Goal: Entertainment & Leisure: Consume media (video, audio)

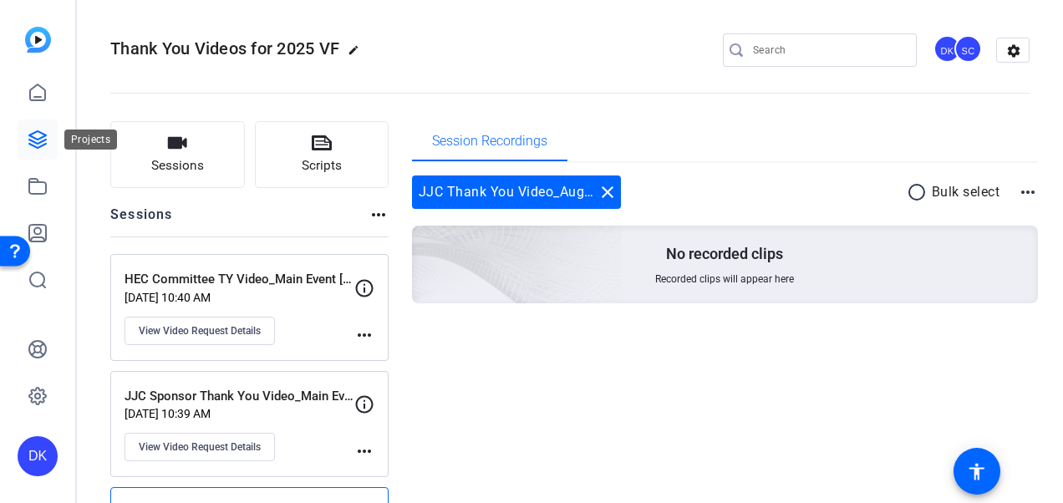
click at [35, 135] on icon at bounding box center [38, 140] width 20 height 20
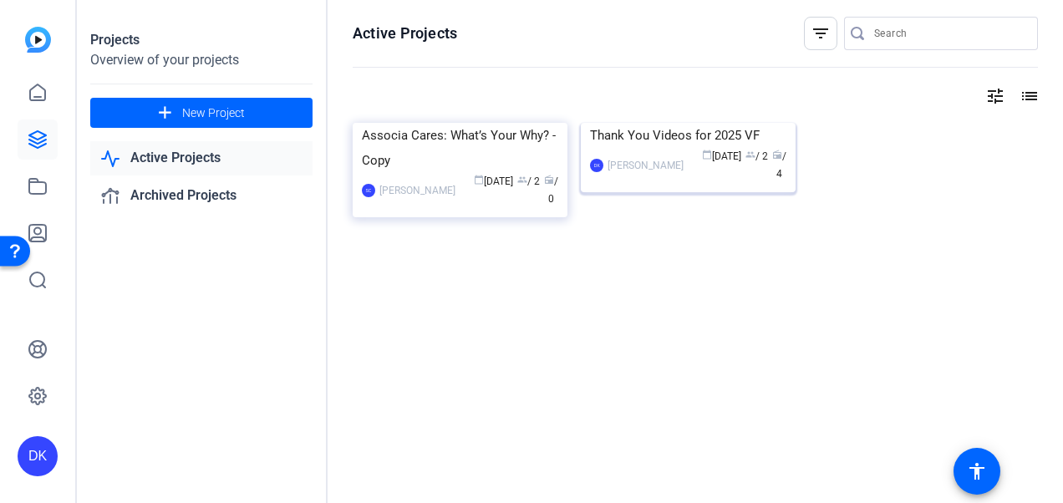
click at [704, 123] on img at bounding box center [688, 123] width 215 height 0
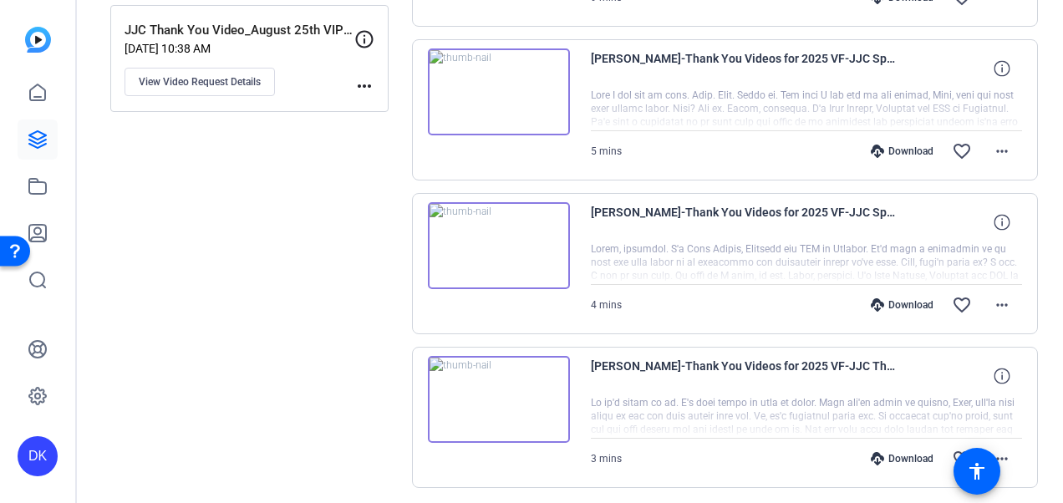
scroll to position [486, 0]
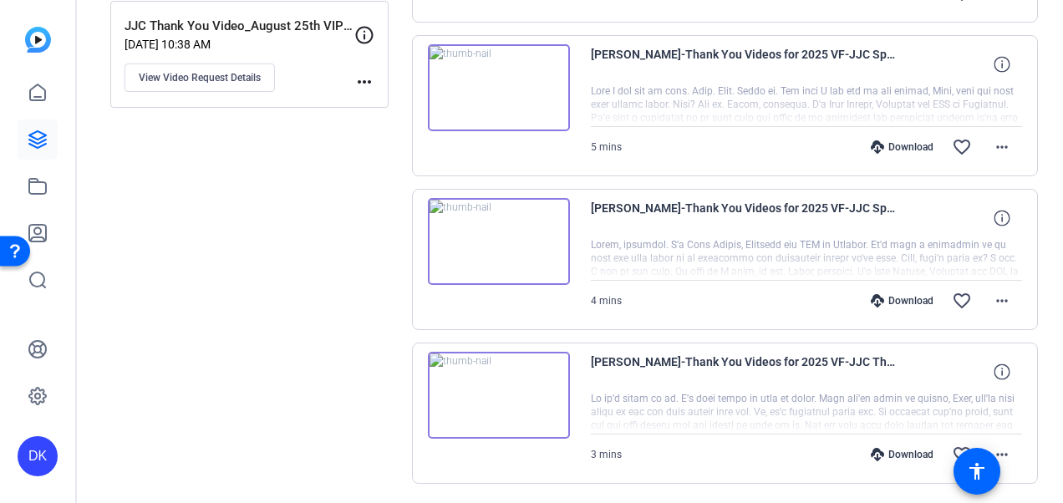
click at [489, 390] on img at bounding box center [499, 395] width 142 height 87
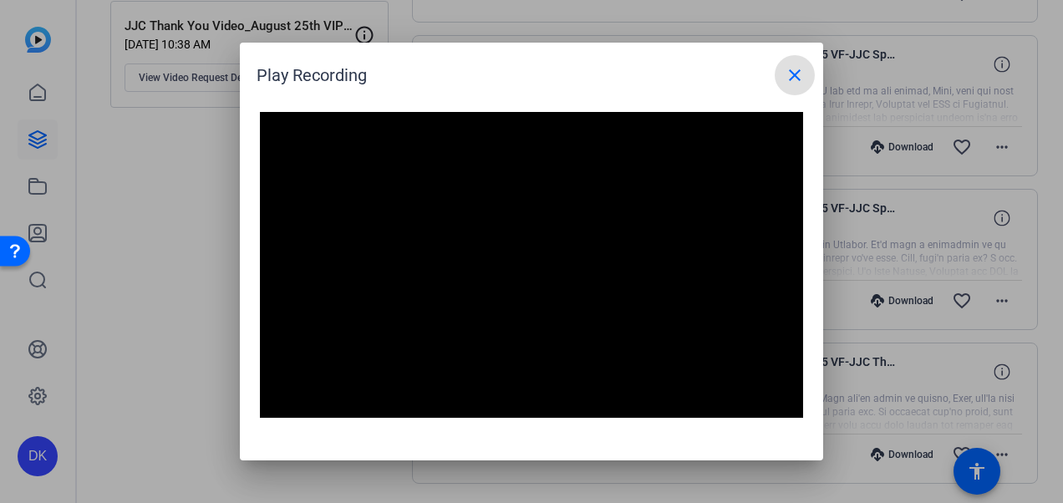
click at [794, 84] on mat-icon "close" at bounding box center [795, 75] width 20 height 20
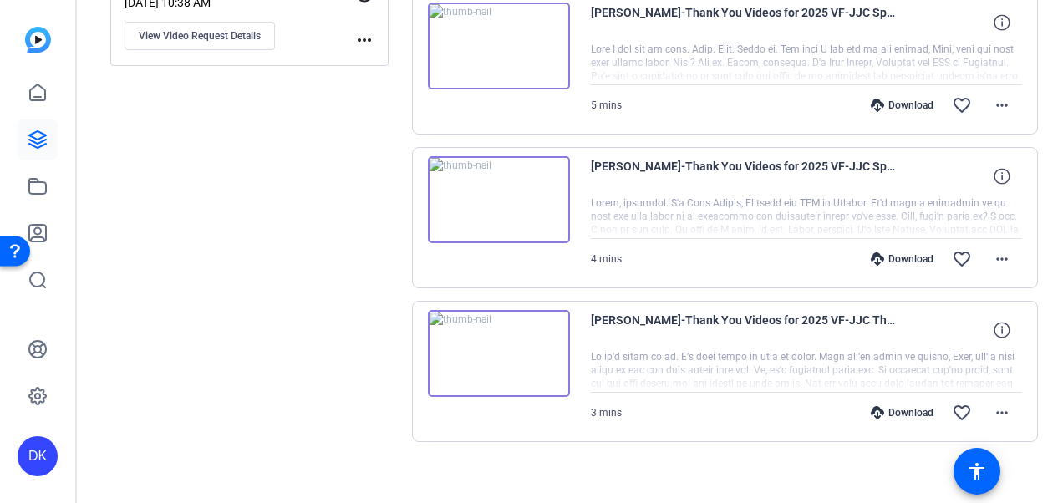
scroll to position [538, 0]
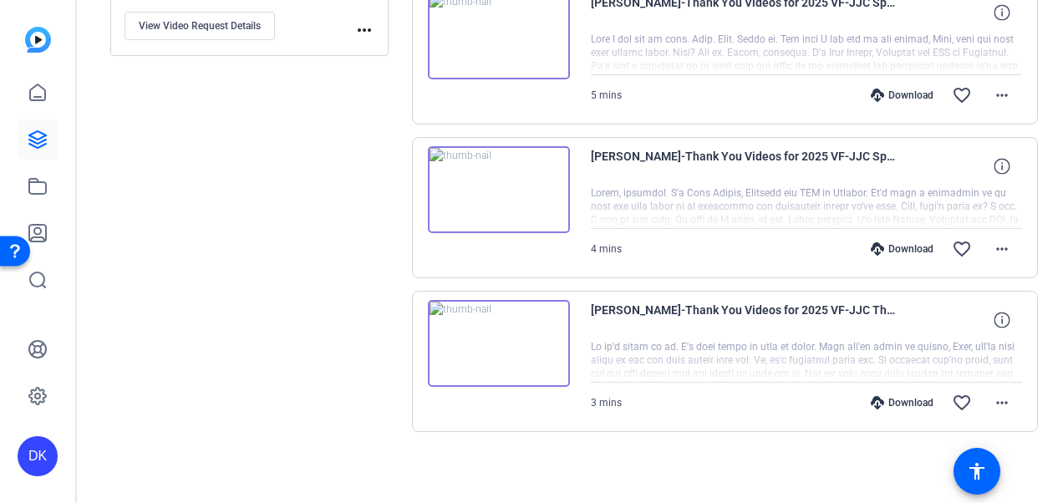
click at [496, 186] on img at bounding box center [499, 189] width 142 height 87
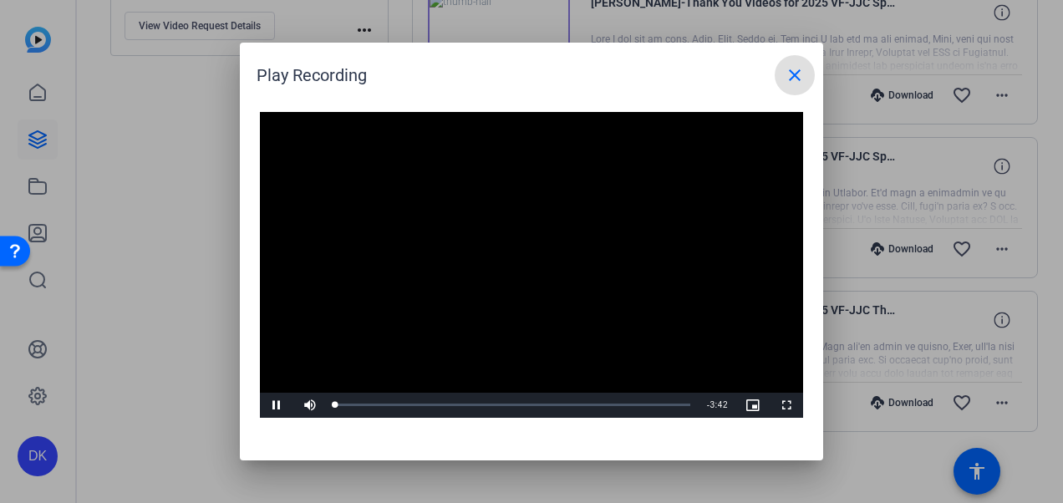
click at [517, 252] on video "Video Player" at bounding box center [531, 265] width 543 height 306
click at [277, 405] on span "Video Player" at bounding box center [276, 405] width 33 height 0
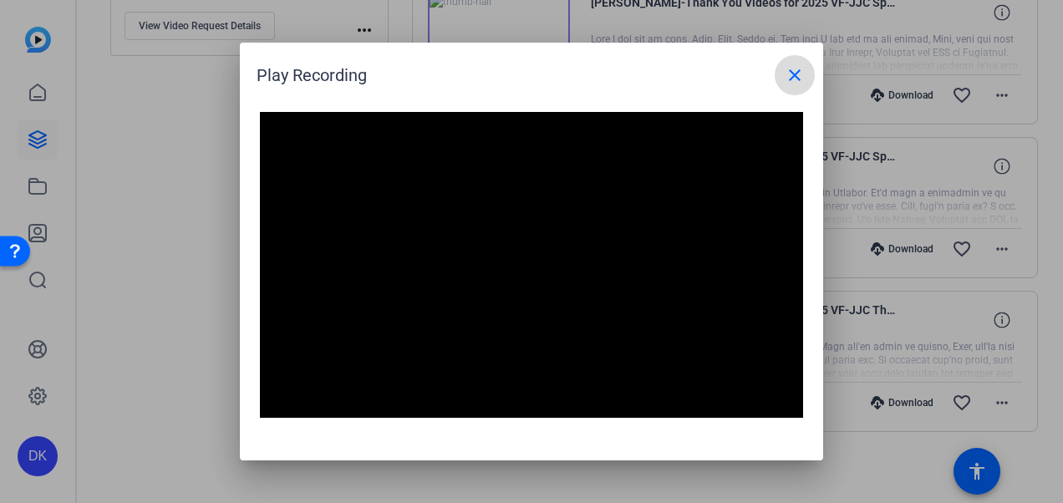
click at [794, 76] on mat-icon "close" at bounding box center [795, 75] width 20 height 20
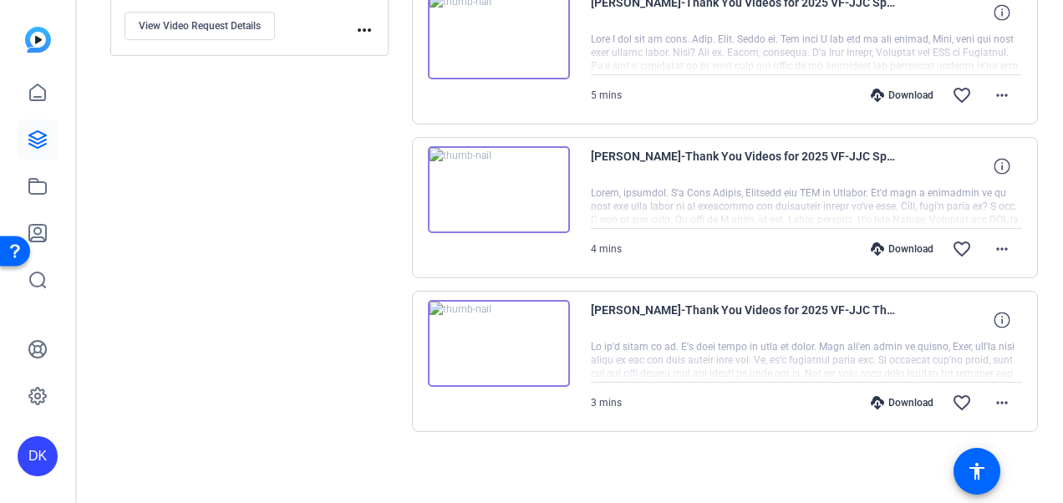
click at [495, 339] on img at bounding box center [499, 343] width 142 height 87
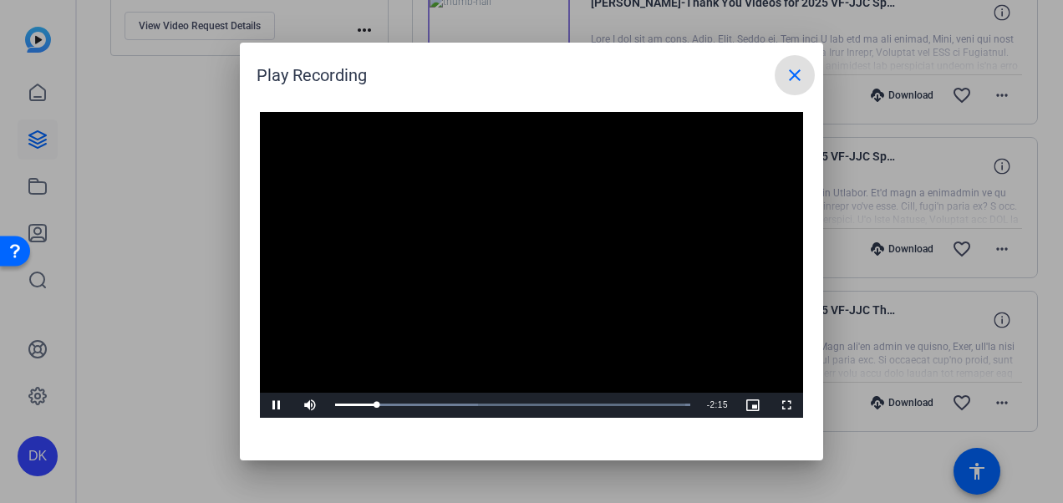
click at [796, 75] on mat-icon "close" at bounding box center [795, 75] width 20 height 20
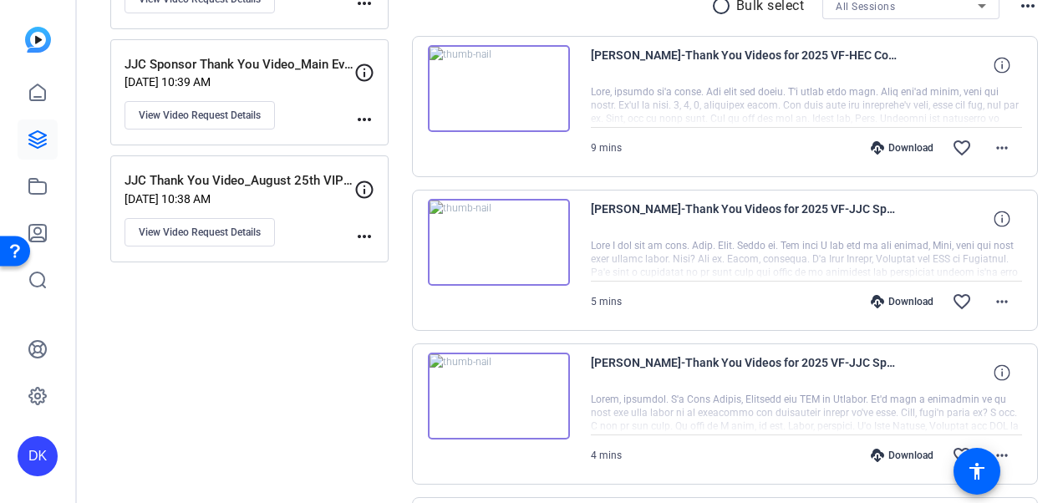
scroll to position [333, 0]
click at [496, 242] on img at bounding box center [499, 241] width 142 height 87
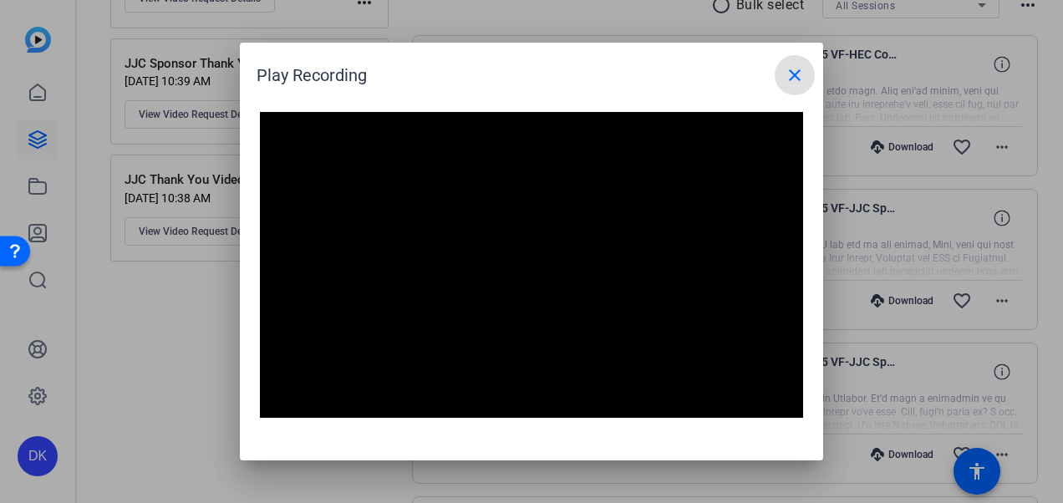
click at [792, 78] on mat-icon "close" at bounding box center [795, 75] width 20 height 20
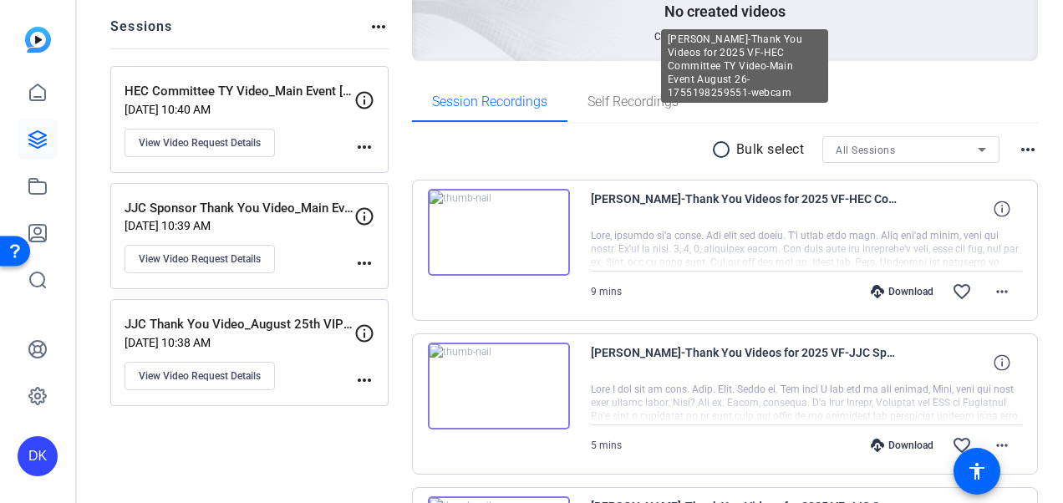
scroll to position [188, 0]
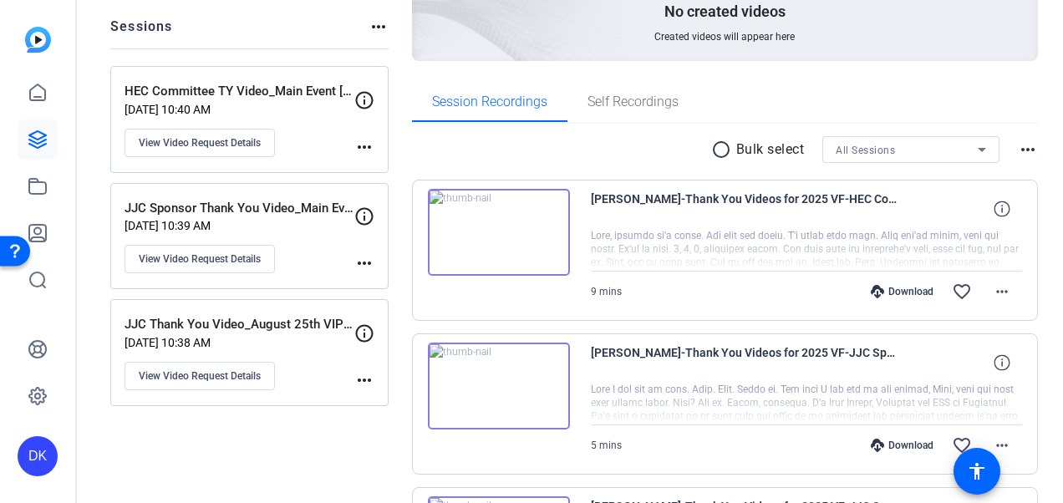
click at [498, 234] on img at bounding box center [499, 232] width 142 height 87
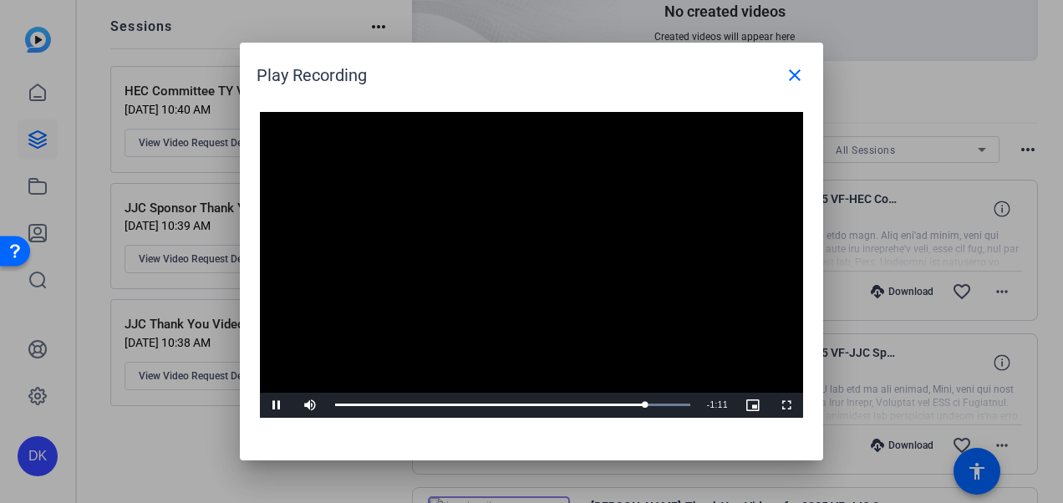
click at [608, 79] on div "Play Recording close" at bounding box center [536, 75] width 558 height 40
click at [793, 78] on mat-icon "close" at bounding box center [795, 75] width 20 height 20
